Goal: Transaction & Acquisition: Purchase product/service

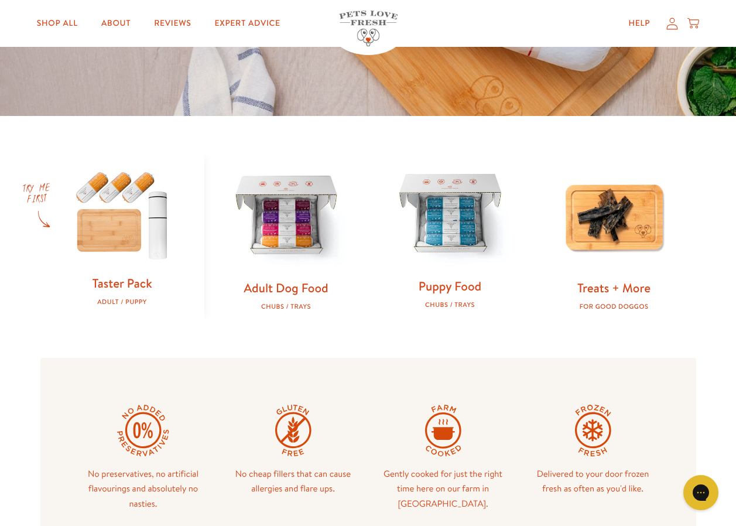
scroll to position [293, 0]
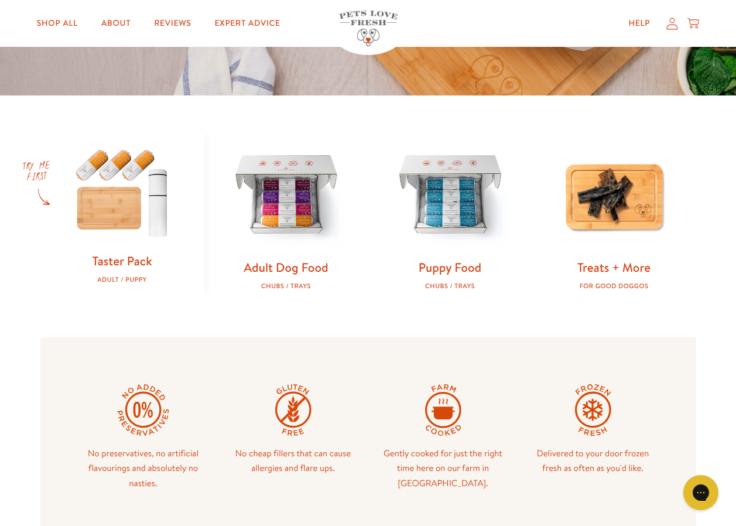
click at [133, 261] on link "Taster Pack" at bounding box center [122, 260] width 60 height 17
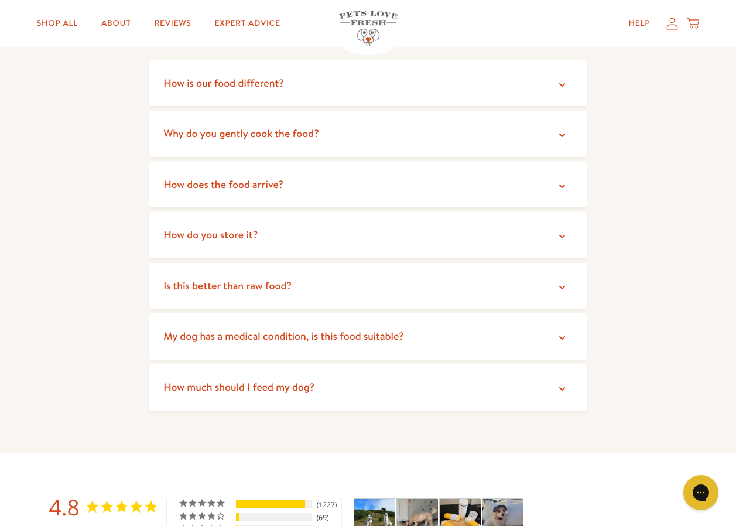
scroll to position [2108, 0]
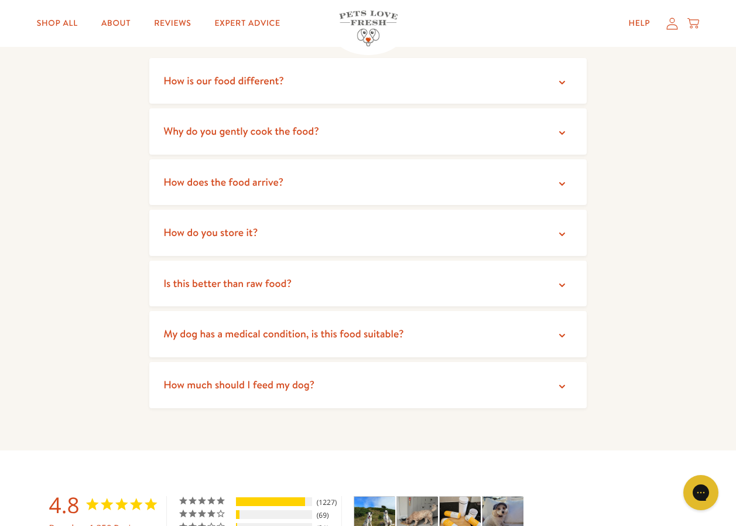
click at [561, 335] on icon at bounding box center [562, 336] width 12 height 12
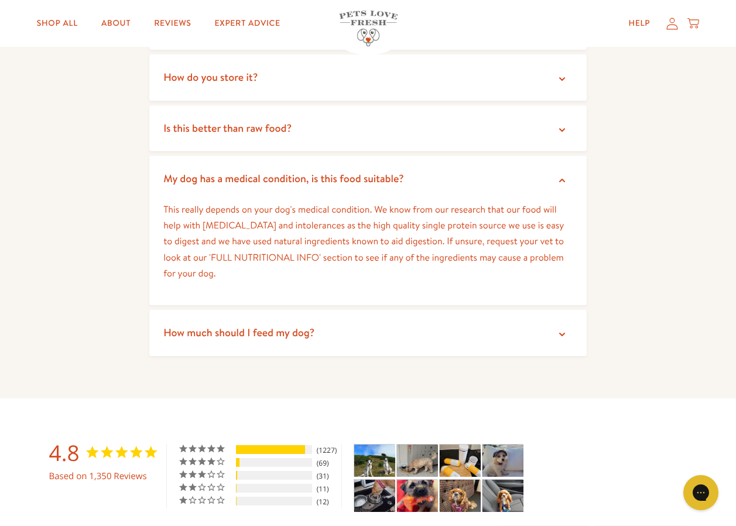
scroll to position [2283, 0]
